Goal: Task Accomplishment & Management: Use online tool/utility

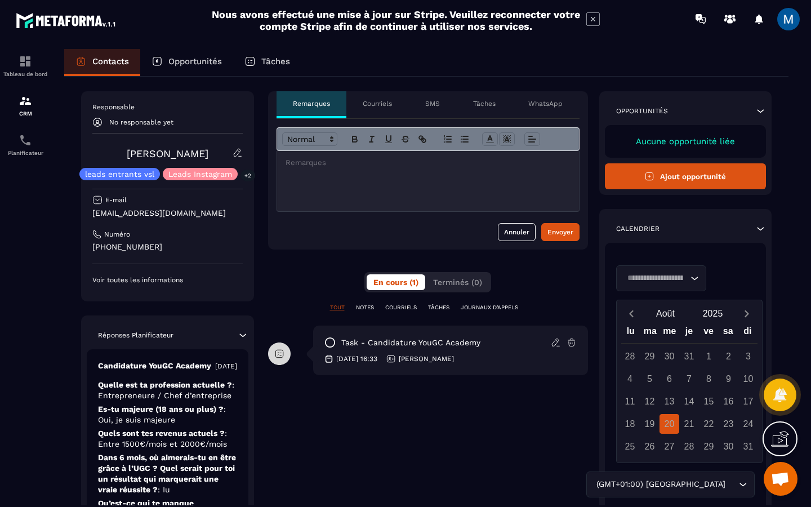
scroll to position [55, 0]
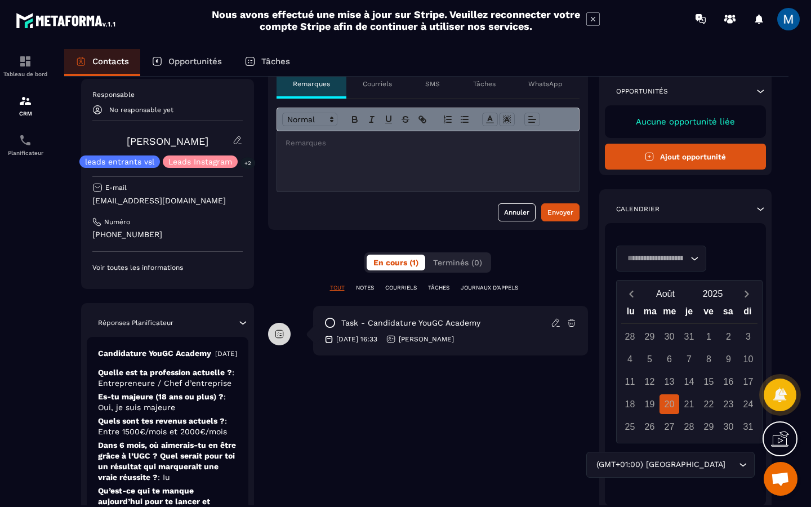
click at [695, 257] on icon "Search for option" at bounding box center [693, 258] width 11 height 11
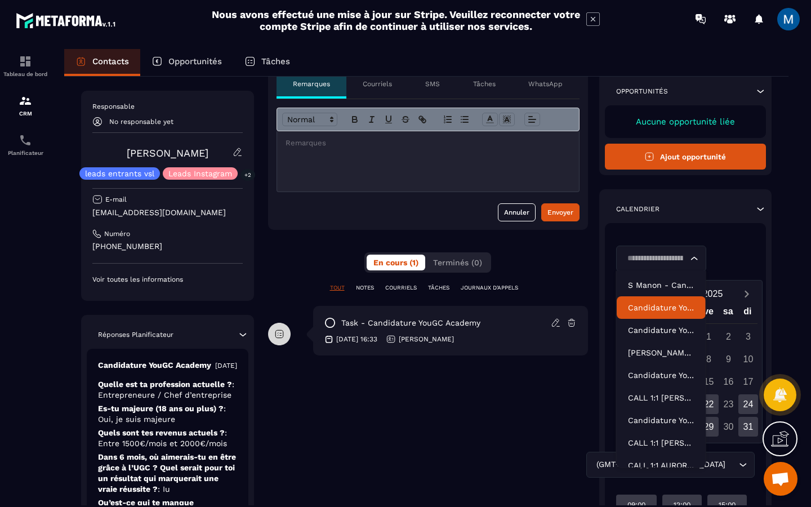
click at [663, 311] on p "Candidature YouGC Academy-V2" at bounding box center [661, 307] width 66 height 11
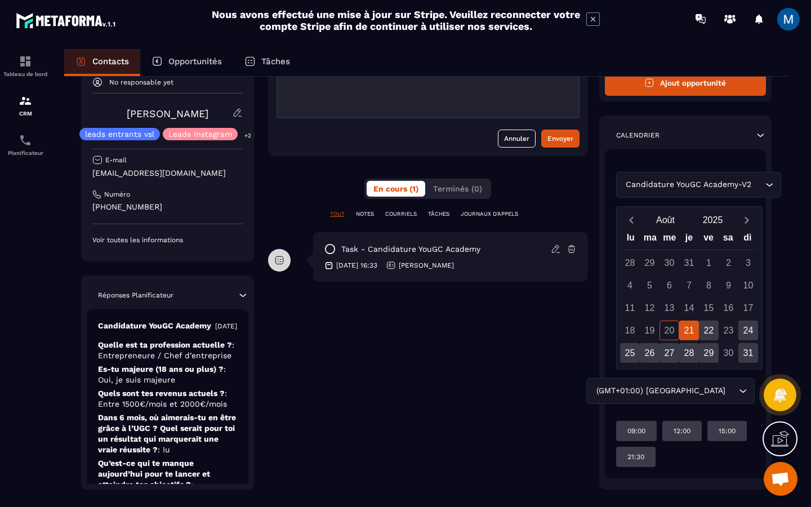
scroll to position [129, 0]
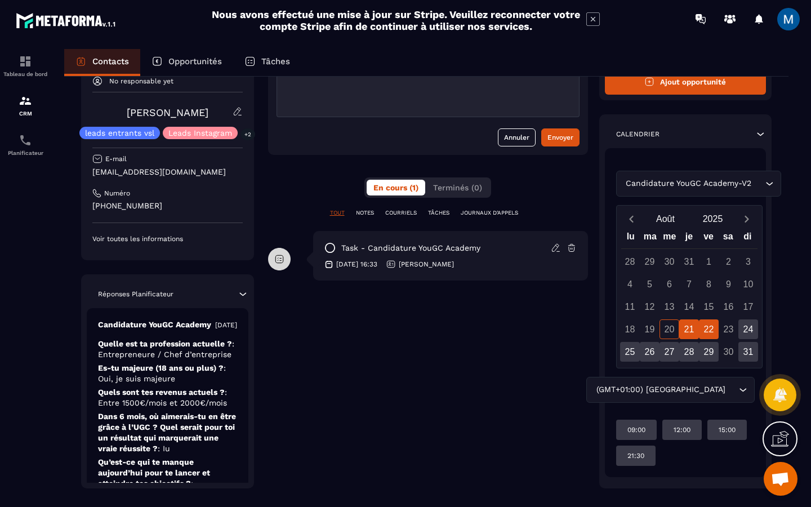
click at [711, 328] on div "22" at bounding box center [709, 329] width 20 height 20
click at [742, 329] on div "24" at bounding box center [748, 329] width 20 height 20
click at [710, 330] on div "22" at bounding box center [709, 329] width 20 height 20
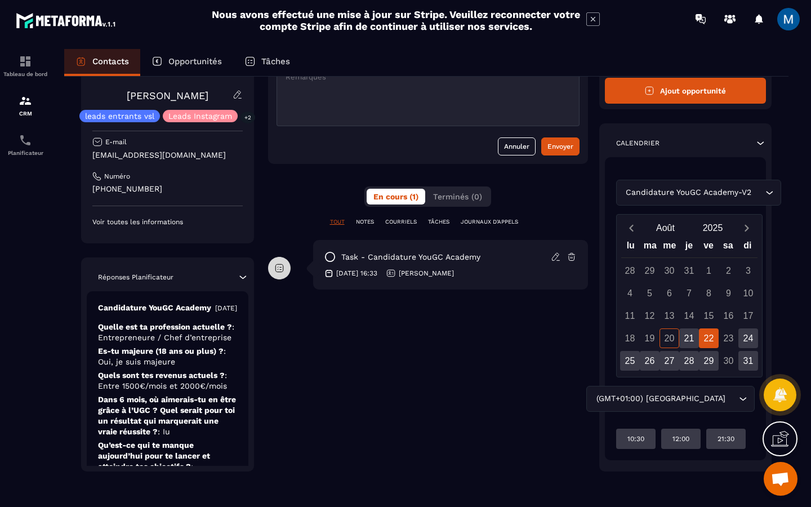
scroll to position [120, 0]
click at [633, 361] on div "25" at bounding box center [630, 361] width 20 height 20
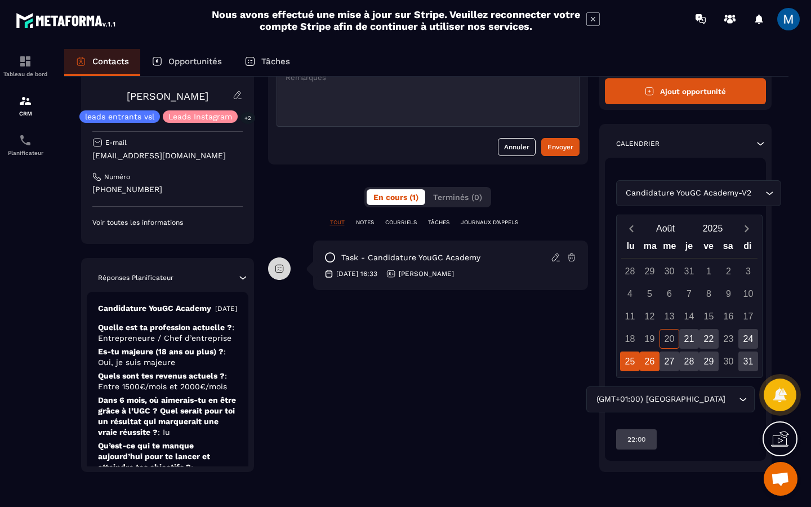
click at [646, 363] on div "26" at bounding box center [649, 361] width 20 height 20
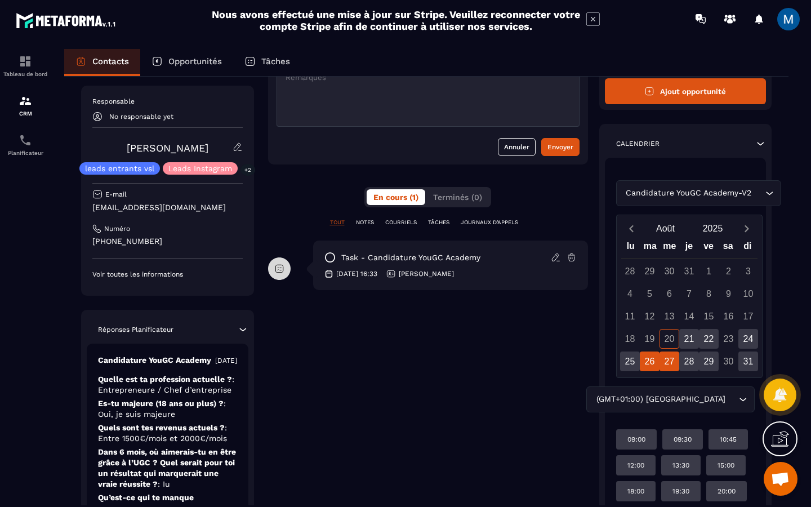
scroll to position [156, 0]
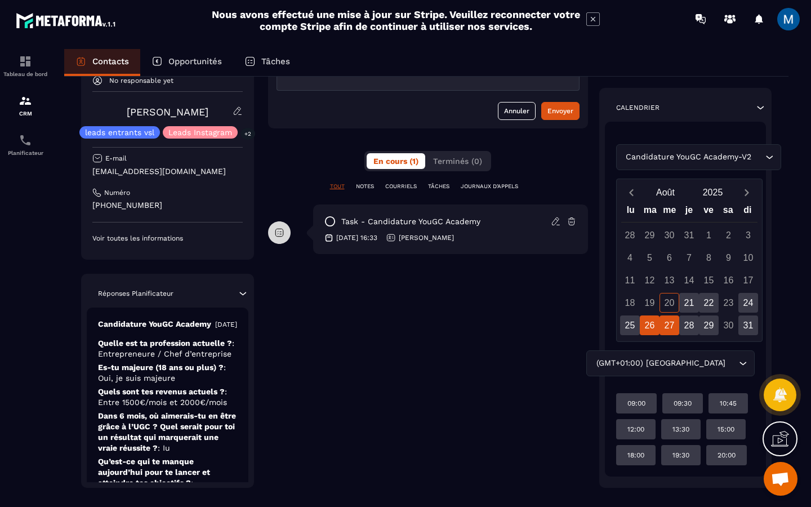
click at [667, 332] on div "27" at bounding box center [669, 325] width 20 height 20
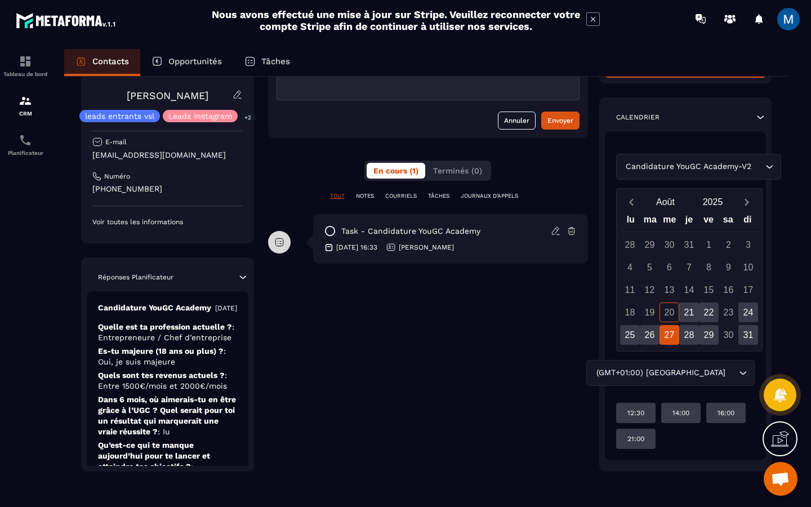
scroll to position [146, 0]
click at [689, 335] on div "28" at bounding box center [689, 335] width 20 height 20
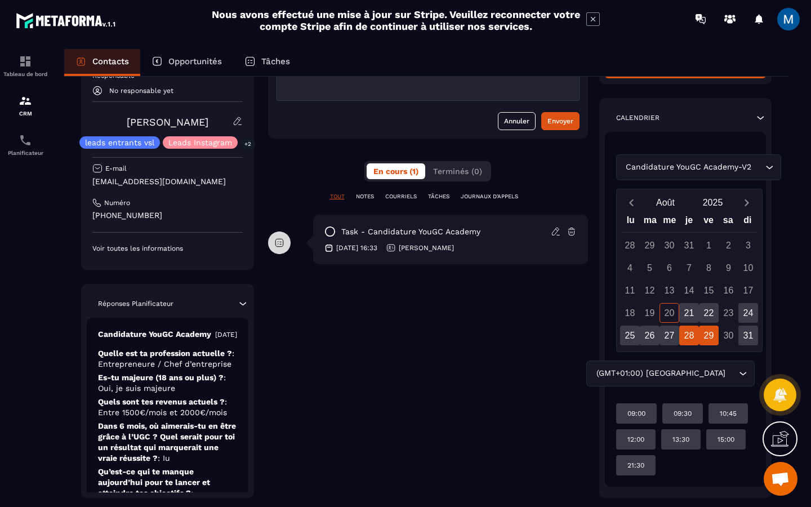
click at [711, 337] on div "29" at bounding box center [709, 335] width 20 height 20
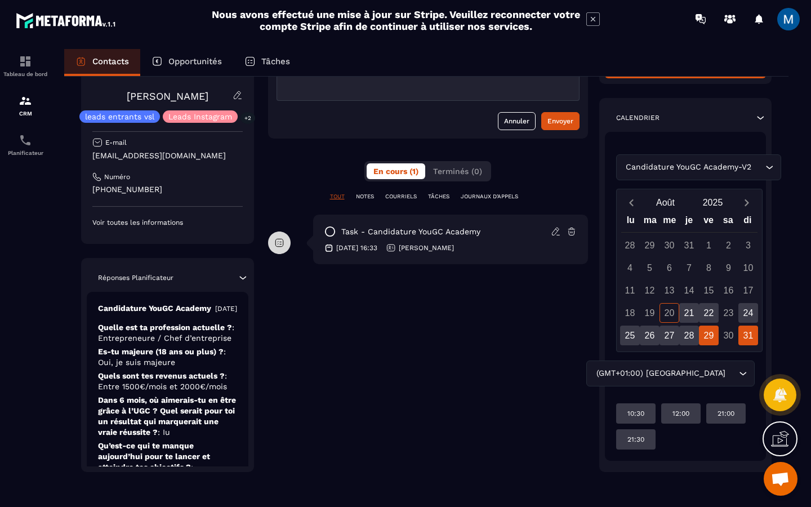
click at [746, 333] on div "31" at bounding box center [748, 335] width 20 height 20
click at [746, 169] on div "Candidature YouGC Academy-V2 Loading..." at bounding box center [685, 167] width 139 height 26
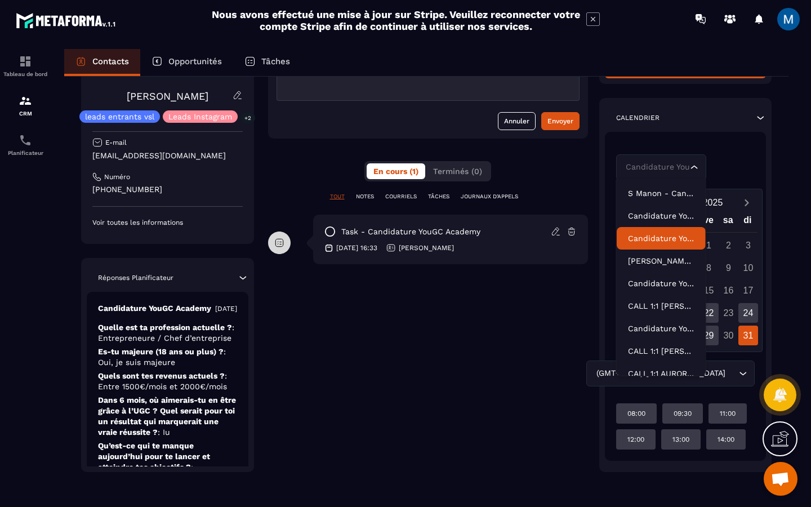
click at [665, 240] on p "Candidature YouGC Academy - R1 Reprogrammé" at bounding box center [661, 237] width 66 height 11
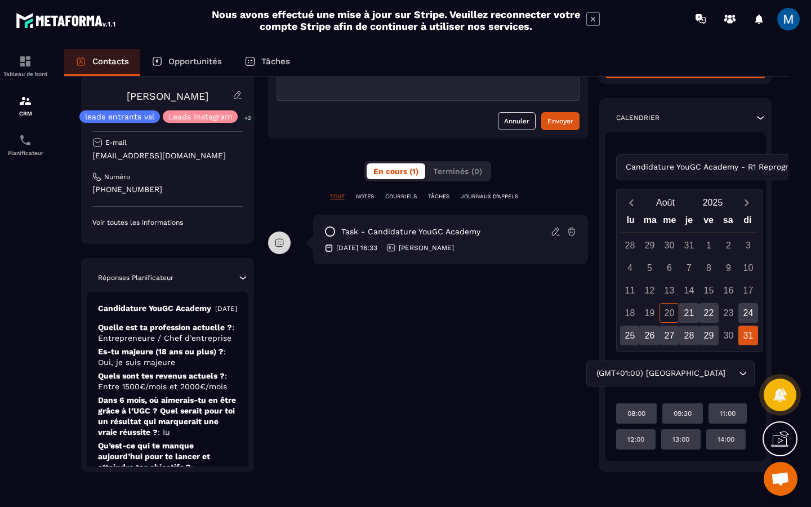
scroll to position [120, 0]
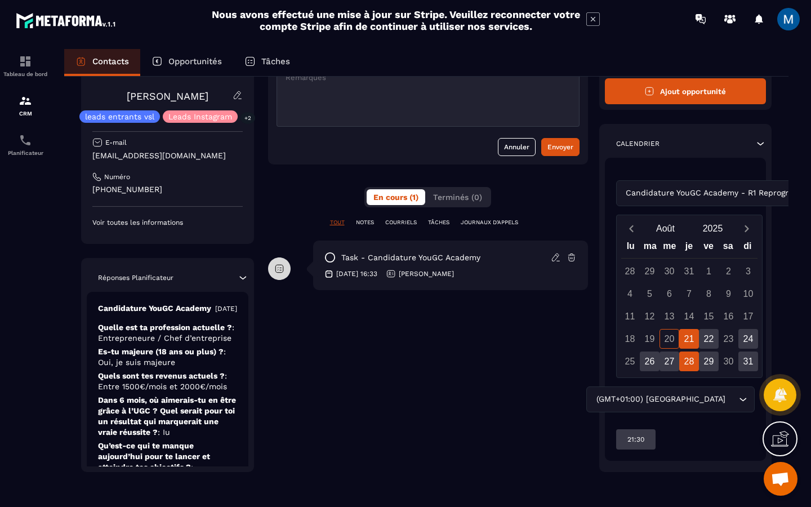
click at [683, 362] on div "28" at bounding box center [689, 361] width 20 height 20
click at [711, 339] on div "22" at bounding box center [709, 339] width 20 height 20
click at [709, 365] on div "29" at bounding box center [709, 361] width 20 height 20
click at [656, 359] on div "26" at bounding box center [649, 361] width 20 height 20
click at [665, 360] on div "27" at bounding box center [669, 361] width 20 height 20
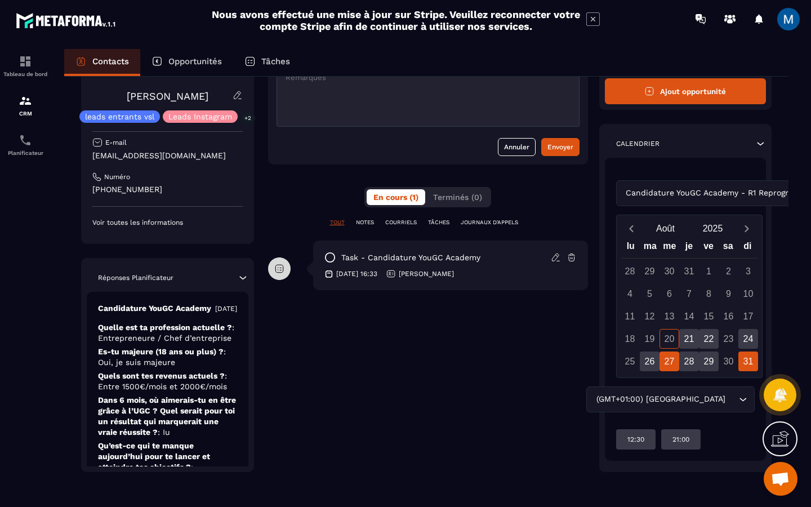
click at [748, 359] on div "31" at bounding box center [748, 361] width 20 height 20
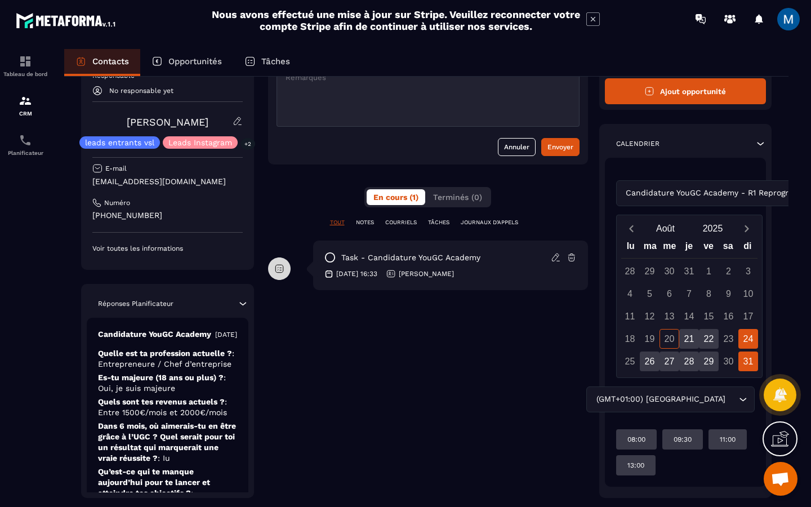
click at [749, 339] on div "24" at bounding box center [748, 339] width 20 height 20
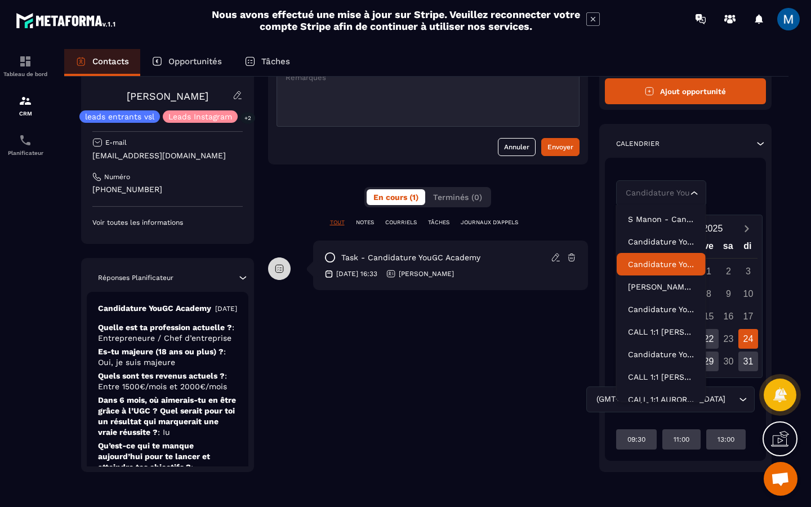
click at [724, 196] on div "Candidature YouGC Academy - R1 Reprogrammé Loading..." at bounding box center [685, 193] width 139 height 26
click at [673, 292] on li "[PERSON_NAME] - [PERSON_NAME] Reprogrammé" at bounding box center [660, 286] width 89 height 23
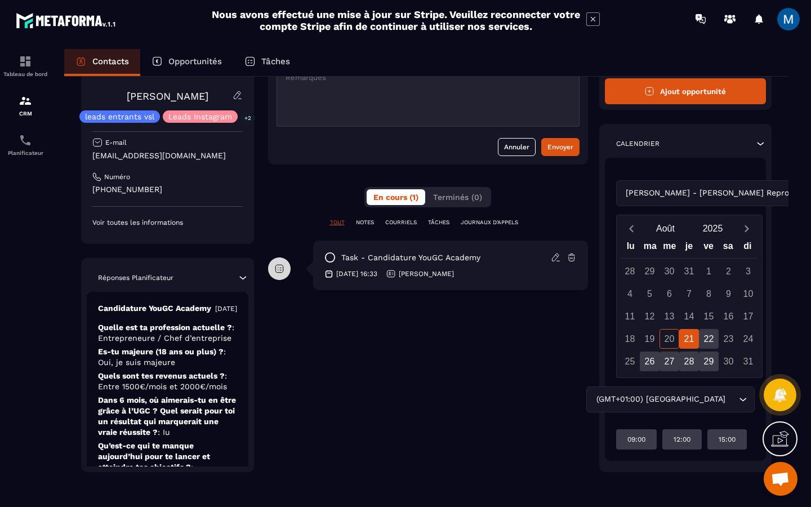
click at [693, 341] on div "21" at bounding box center [689, 339] width 20 height 20
click at [705, 340] on div "22" at bounding box center [709, 339] width 20 height 20
click at [686, 338] on div "21" at bounding box center [689, 339] width 20 height 20
click at [717, 189] on div "[PERSON_NAME] - [PERSON_NAME] Reprogrammé Loading..." at bounding box center [685, 193] width 139 height 26
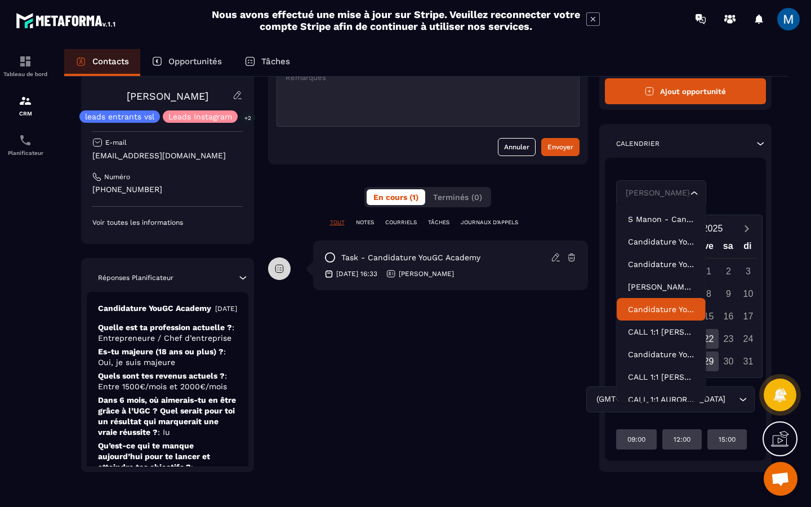
click at [670, 307] on p "Candidature YouGC Academy - Découverte" at bounding box center [661, 308] width 66 height 11
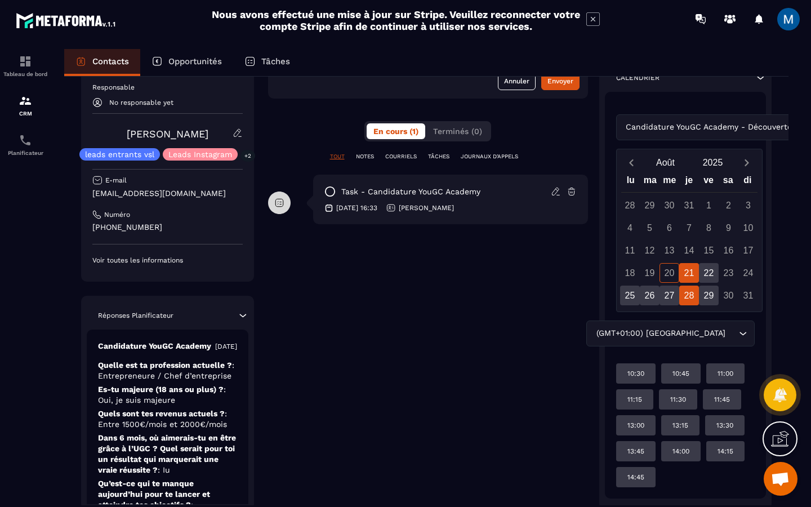
click at [688, 294] on div "28" at bounding box center [689, 295] width 20 height 20
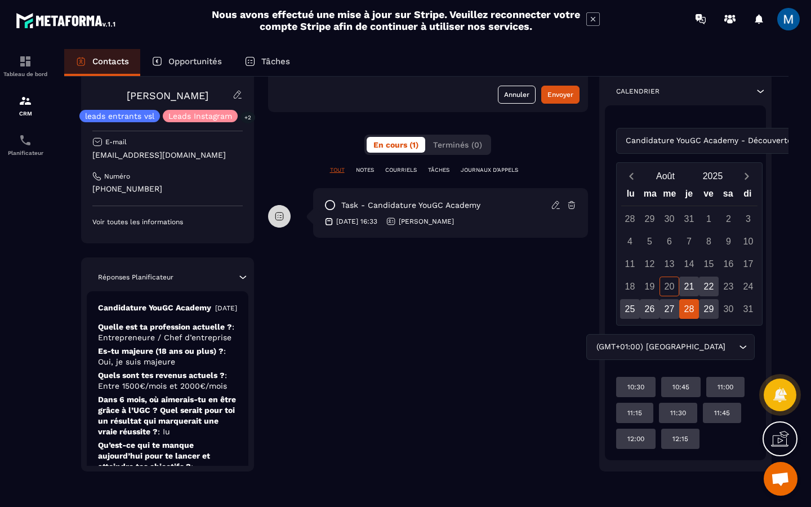
scroll to position [172, 0]
click at [668, 312] on div "27" at bounding box center [669, 309] width 20 height 20
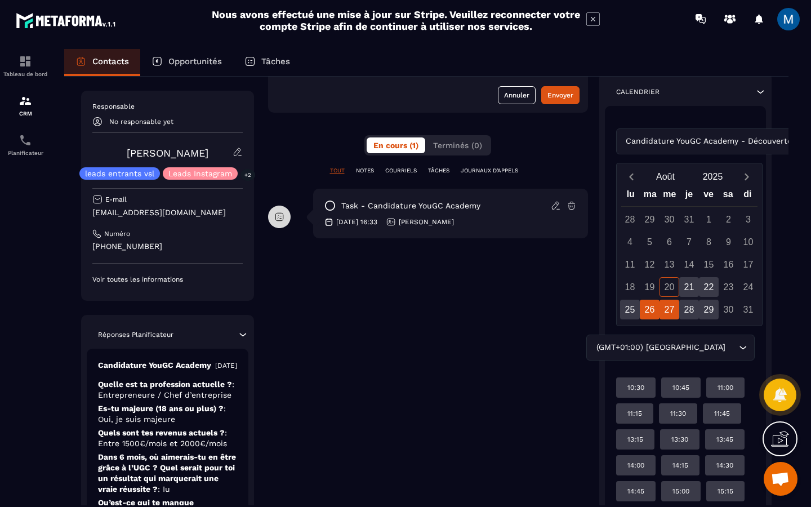
click at [650, 311] on div "26" at bounding box center [649, 309] width 20 height 20
click at [633, 308] on div "25" at bounding box center [630, 309] width 20 height 20
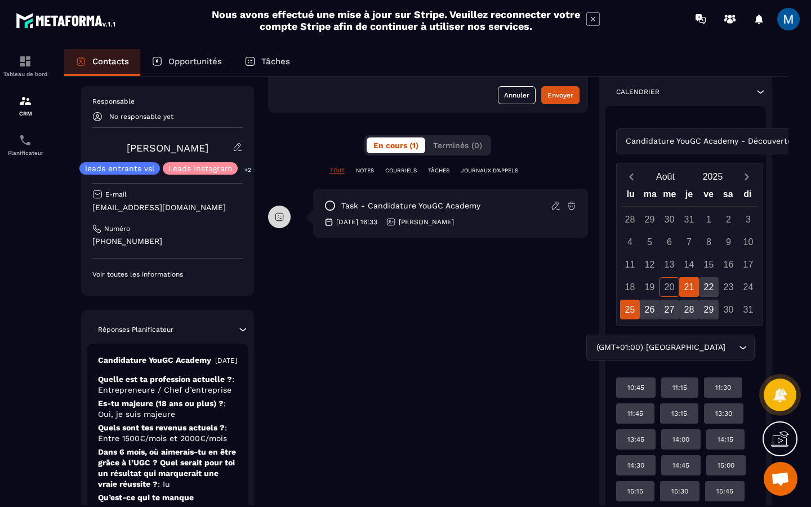
click at [688, 290] on div "21" at bounding box center [689, 287] width 20 height 20
click at [710, 285] on div "22" at bounding box center [709, 287] width 20 height 20
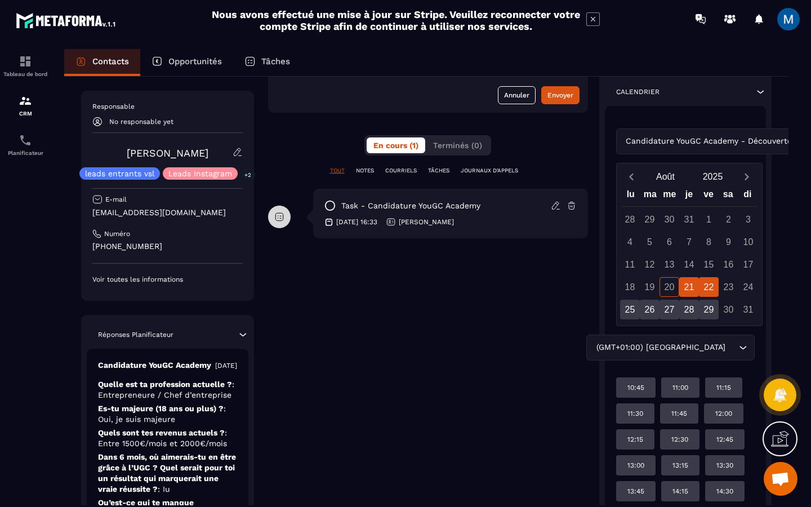
click at [693, 286] on div "21" at bounding box center [689, 287] width 20 height 20
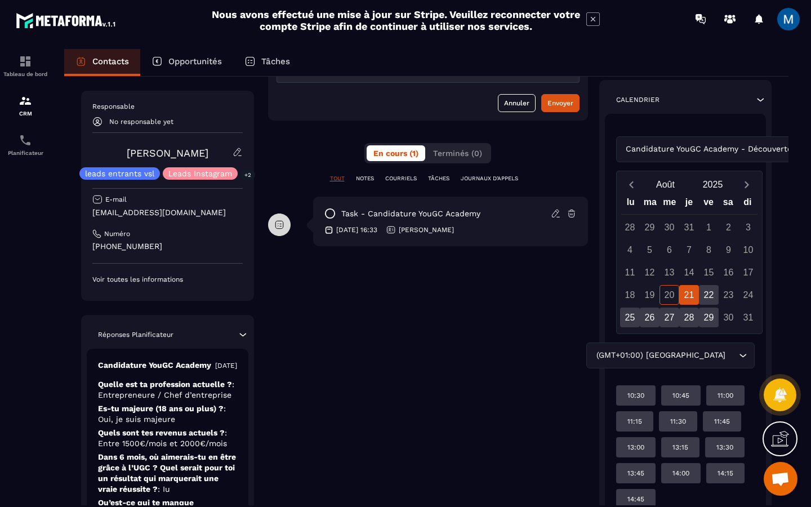
scroll to position [168, 0]
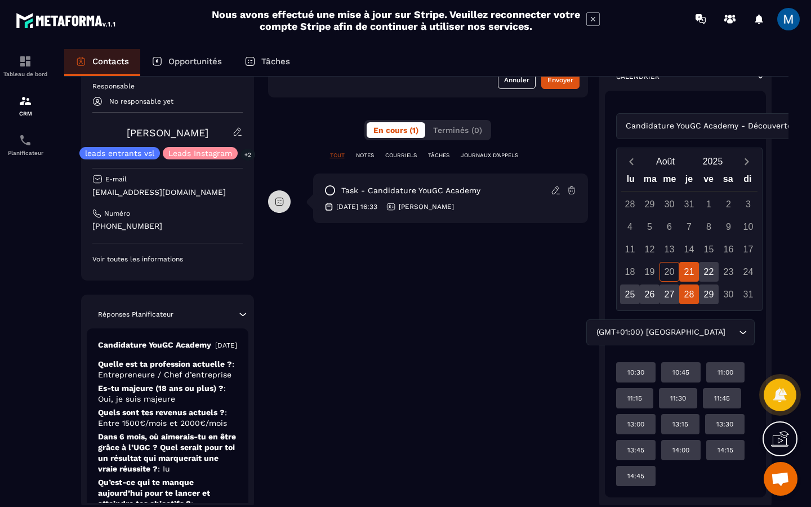
click at [691, 291] on div "28" at bounding box center [689, 294] width 20 height 20
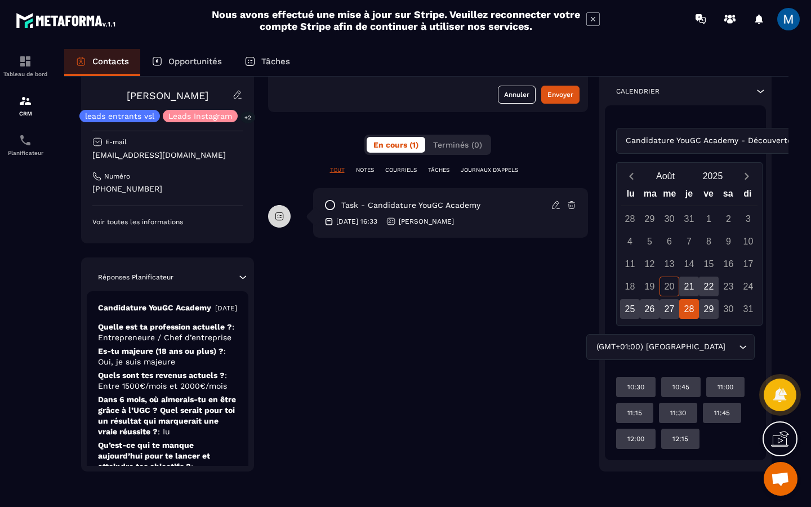
scroll to position [172, 0]
click at [673, 307] on div "27" at bounding box center [669, 309] width 20 height 20
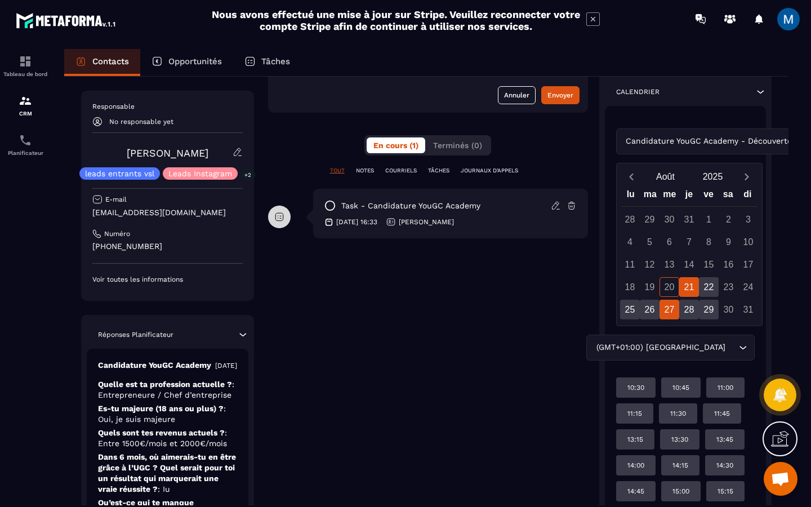
click at [687, 281] on div "21" at bounding box center [689, 287] width 20 height 20
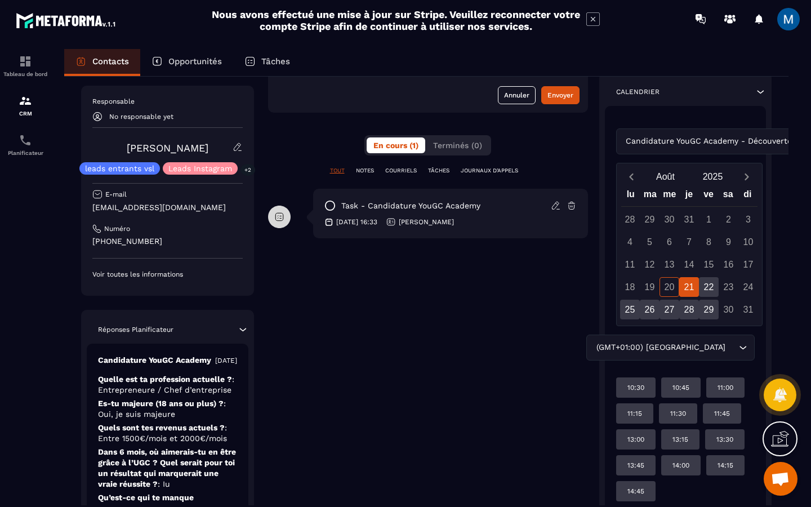
click at [727, 142] on div "Candidature YouGC Academy - Découverte Loading..." at bounding box center [685, 141] width 139 height 26
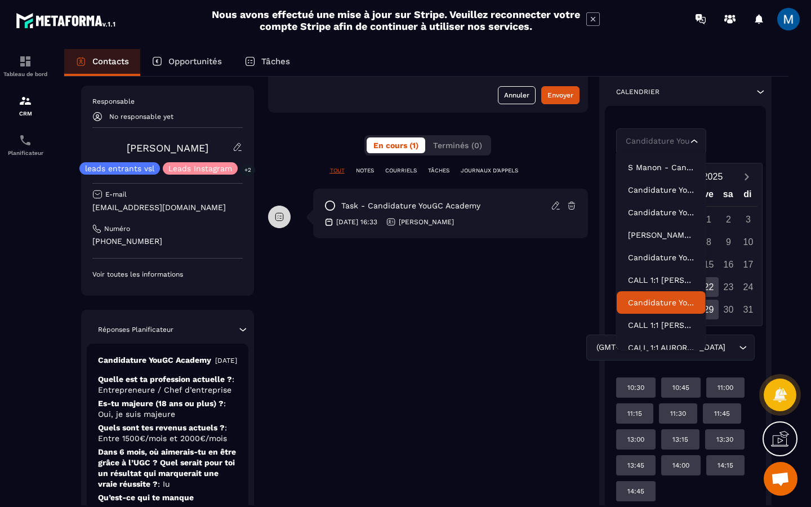
click at [665, 296] on li "Candidature YouGC Academy - R1 Reprogrammé" at bounding box center [660, 302] width 89 height 23
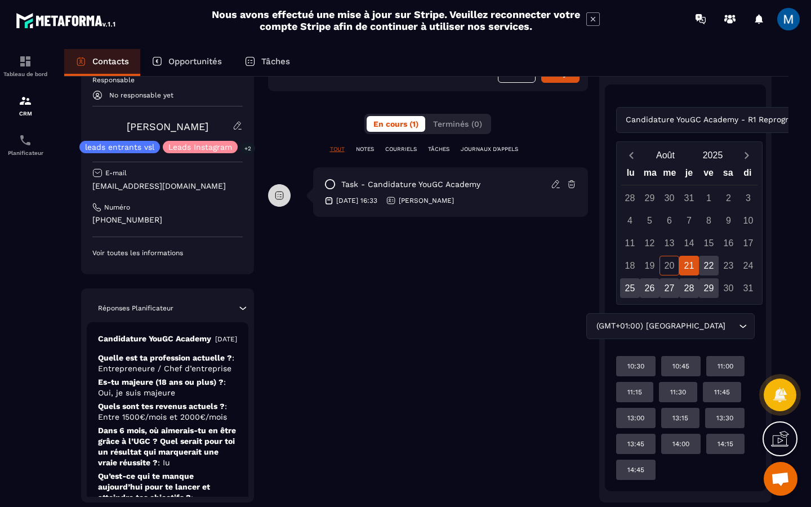
scroll to position [120, 0]
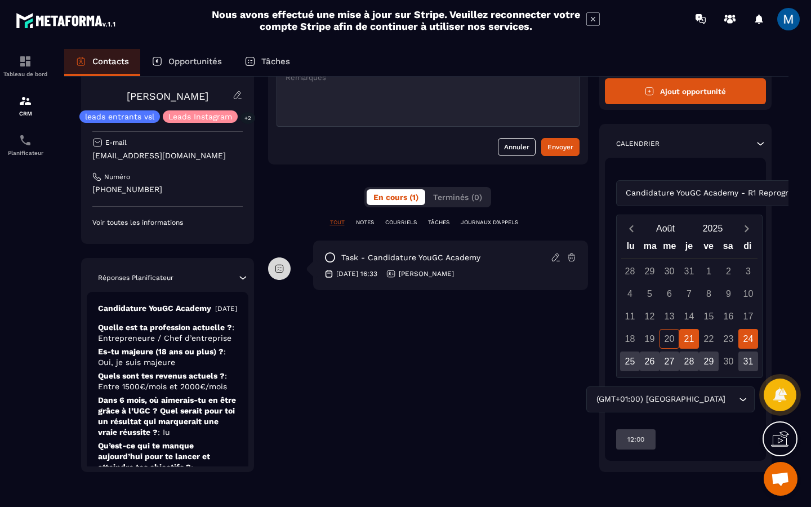
click at [751, 334] on div "24" at bounding box center [748, 339] width 20 height 20
click at [638, 368] on div "25" at bounding box center [630, 361] width 20 height 20
click at [723, 193] on div "Candidature YouGC Academy - R1 Reprogrammé Loading..." at bounding box center [685, 193] width 139 height 26
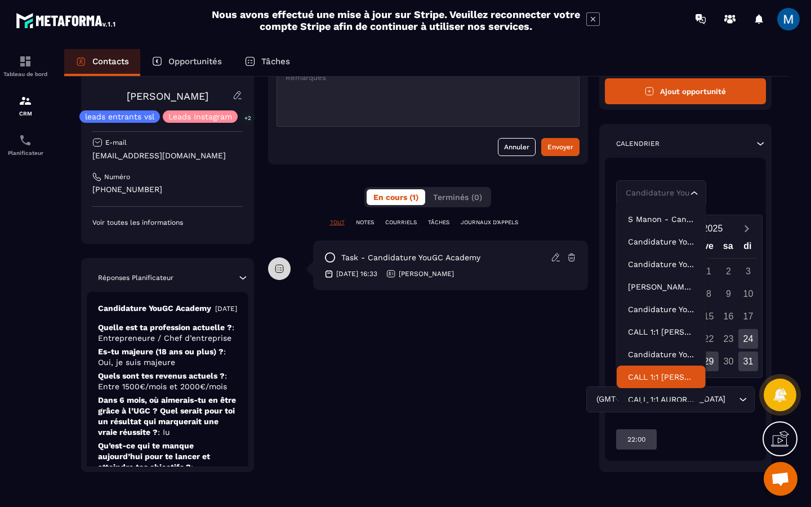
scroll to position [34, 0]
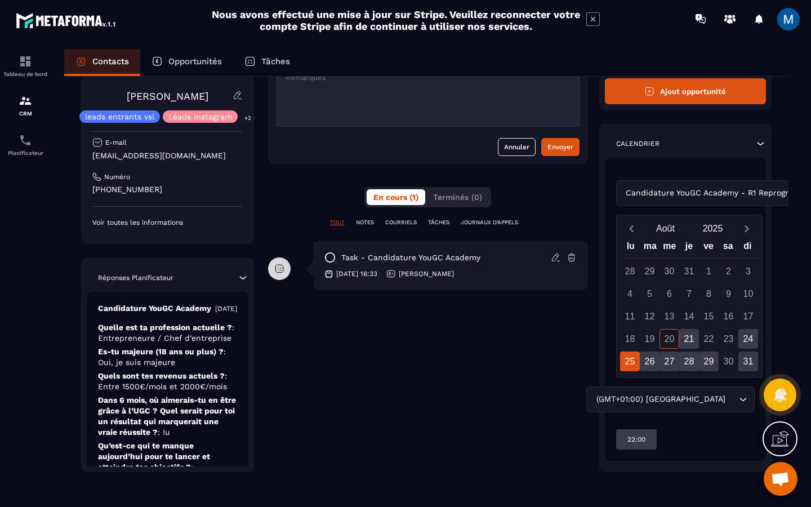
click at [167, 59] on div "Opportunités" at bounding box center [186, 62] width 93 height 27
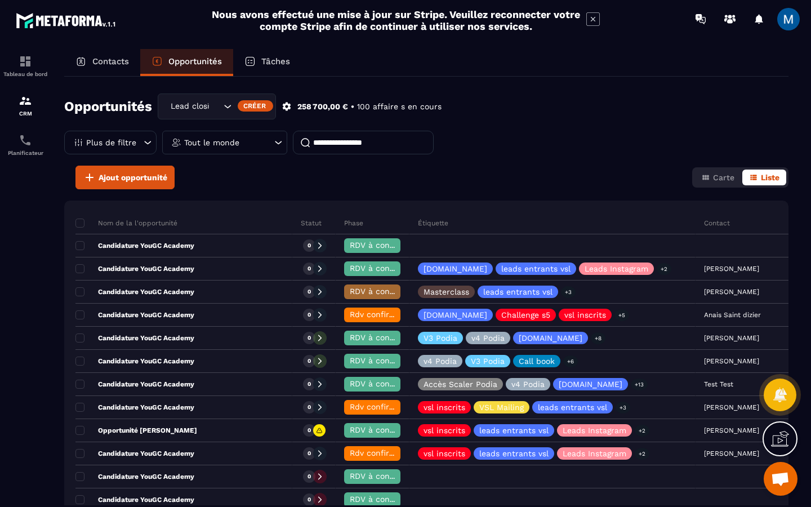
click at [114, 66] on p "Contacts" at bounding box center [110, 61] width 37 height 10
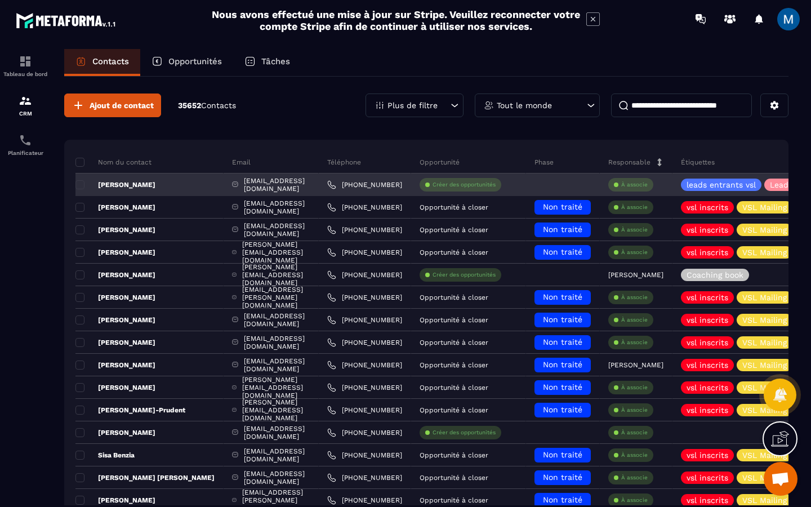
click at [169, 183] on div "[PERSON_NAME]" at bounding box center [149, 184] width 148 height 23
